Goal: Transaction & Acquisition: Purchase product/service

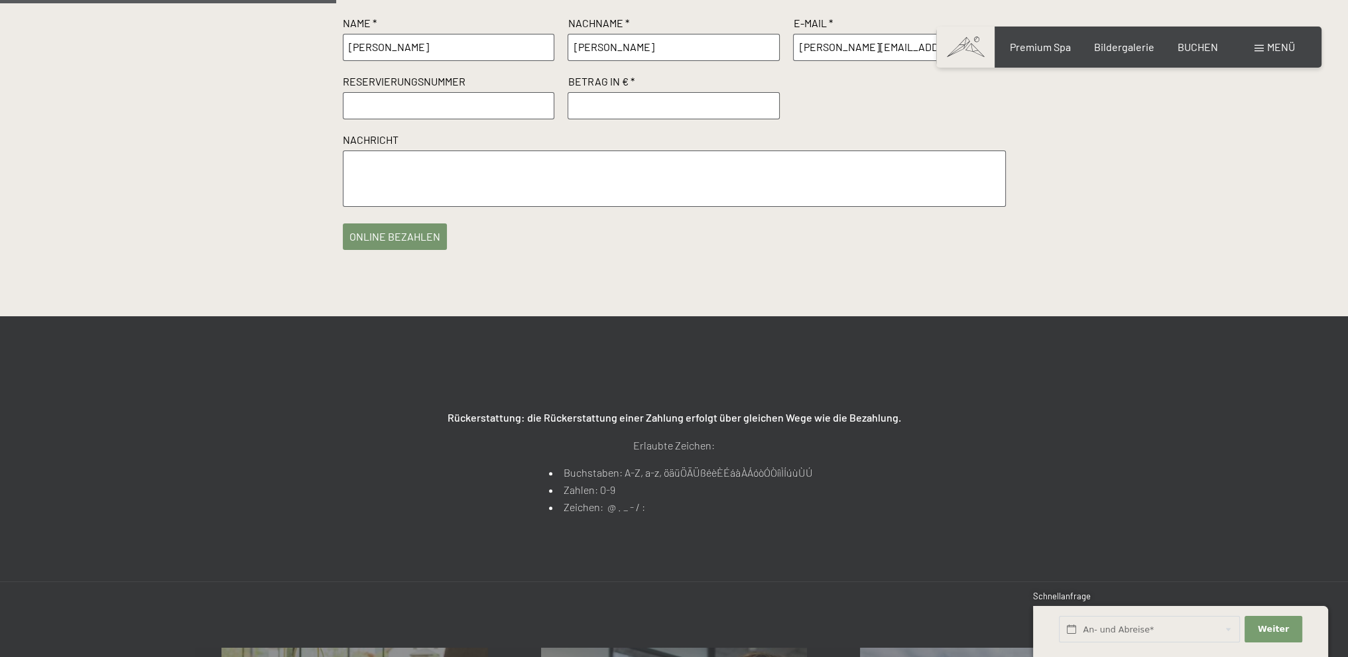
scroll to position [199, 0]
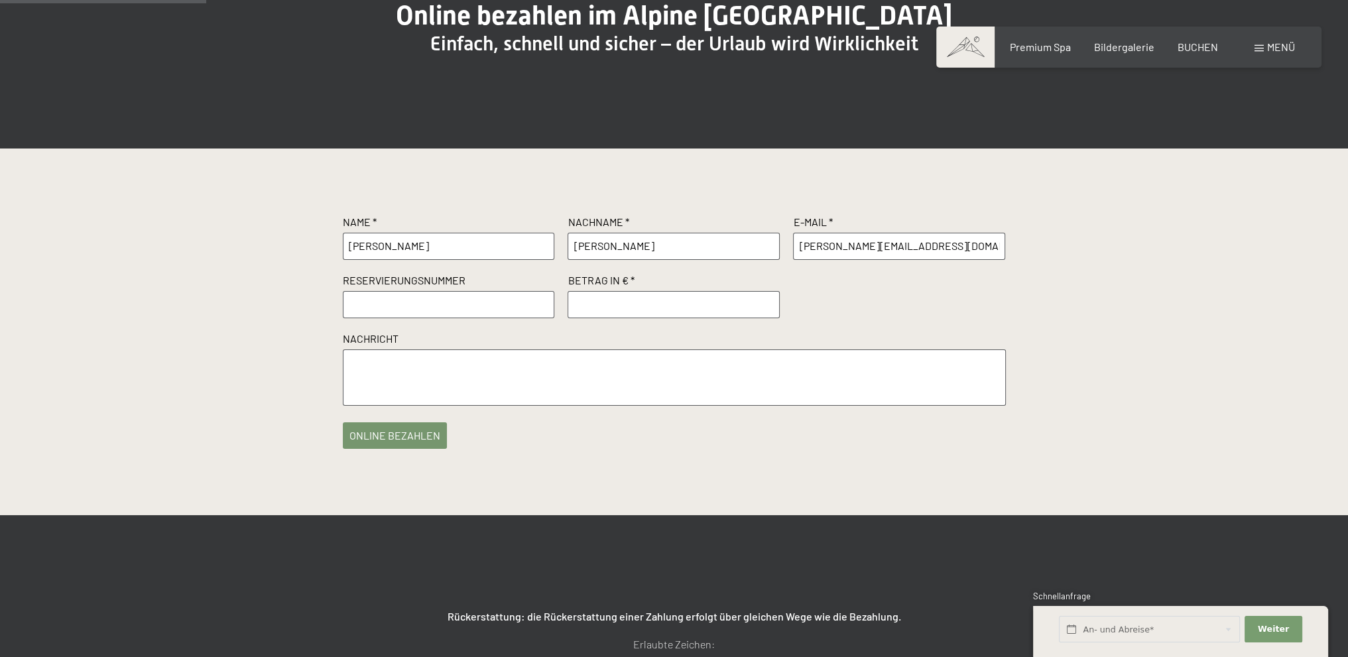
paste input "R19563/2025"
type input "R19563/2025"
click at [638, 318] on input "number" at bounding box center [674, 304] width 212 height 27
type input "1000"
click at [381, 396] on textarea at bounding box center [674, 377] width 663 height 56
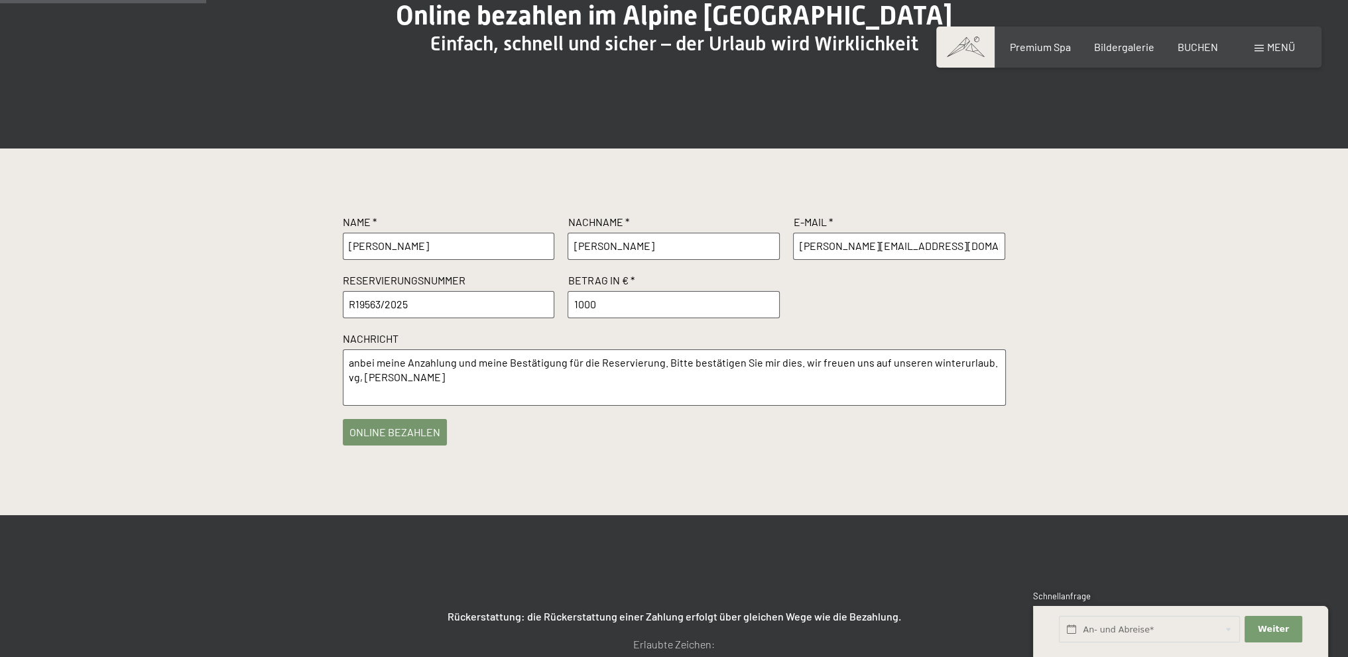
type textarea "anbei meine Anzahlung und meine Bestätigung für die Reservierung. Bitte bestäti…"
click at [373, 446] on button "online bezahlen" at bounding box center [395, 432] width 104 height 27
